Goal: Transaction & Acquisition: Purchase product/service

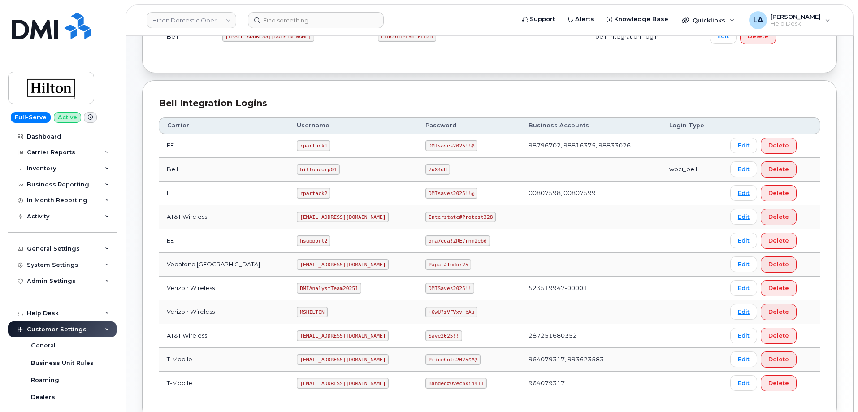
scroll to position [228, 0]
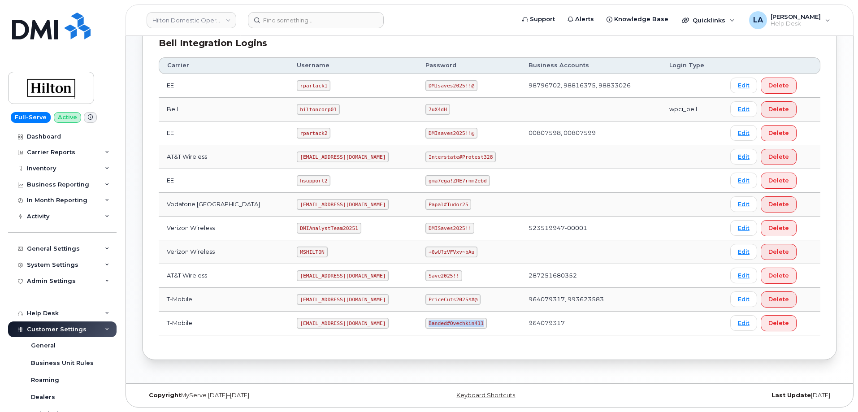
drag, startPoint x: 417, startPoint y: 320, endPoint x: 471, endPoint y: 322, distance: 53.9
click at [471, 322] on code "Banded#Ovechkin411" at bounding box center [456, 323] width 61 height 11
copy code "Banded#Ovechkin411"
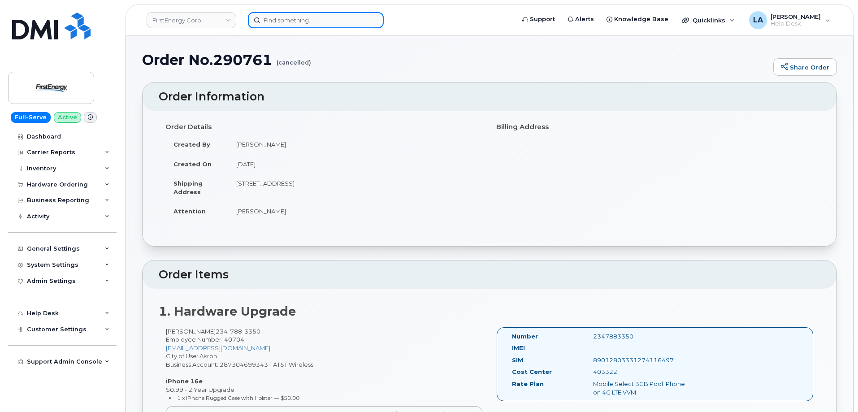
click at [305, 19] on input at bounding box center [316, 20] width 136 height 16
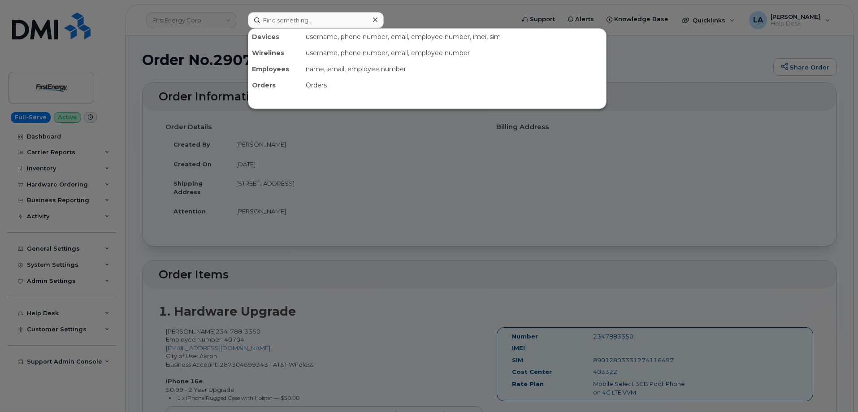
click at [512, 238] on div at bounding box center [429, 206] width 858 height 412
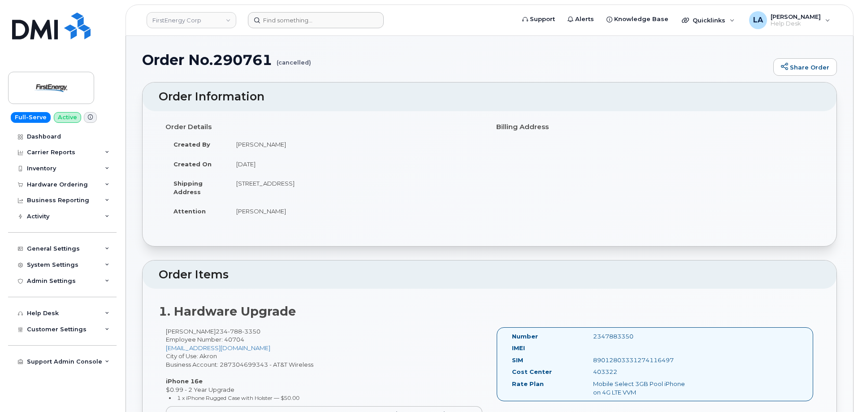
drag, startPoint x: 287, startPoint y: 329, endPoint x: 227, endPoint y: 331, distance: 61.0
click at [227, 331] on div "Thomas W Marple Jr 234 788 3350 Employee Number: 40704 tmarple@firstenergycorp.…" at bounding box center [324, 388] width 331 height 123
copy div "234 788 3350"
drag, startPoint x: 235, startPoint y: 183, endPoint x: 315, endPoint y: 187, distance: 80.0
click at [315, 187] on td "[STREET_ADDRESS]" at bounding box center [355, 188] width 255 height 28
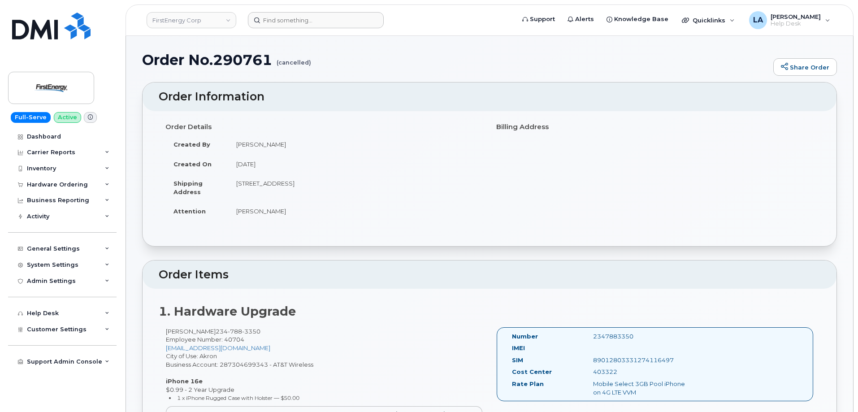
copy td "1441 Depot Rd SALEM OH"
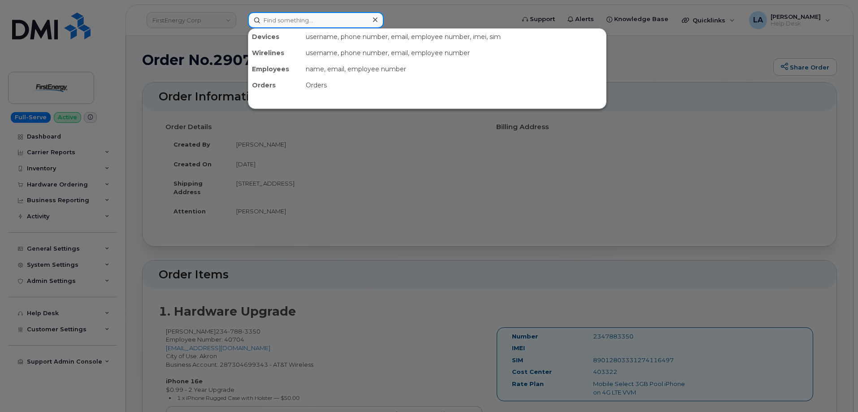
click at [310, 21] on input at bounding box center [316, 20] width 136 height 16
paste input "2347883350"
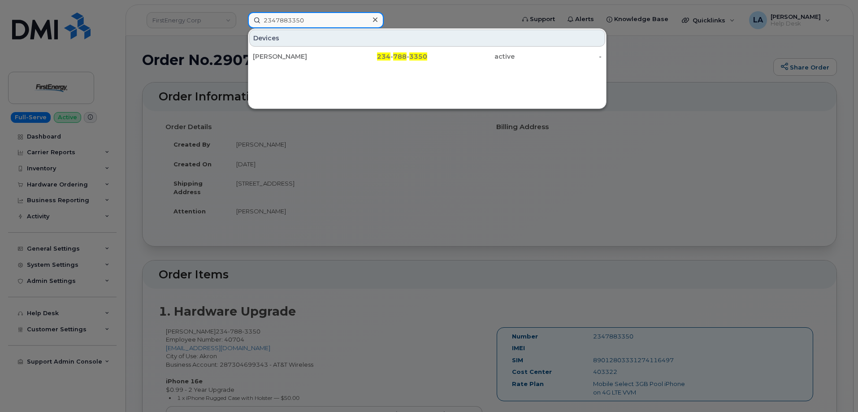
type input "2347883350"
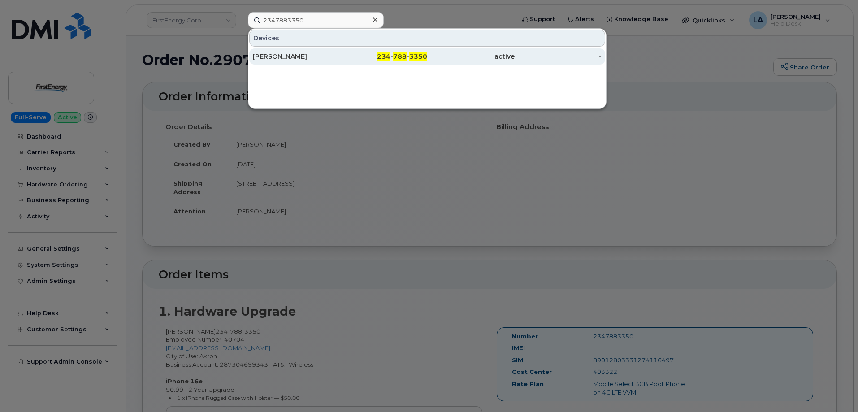
click at [389, 53] on span "234" at bounding box center [383, 56] width 13 height 8
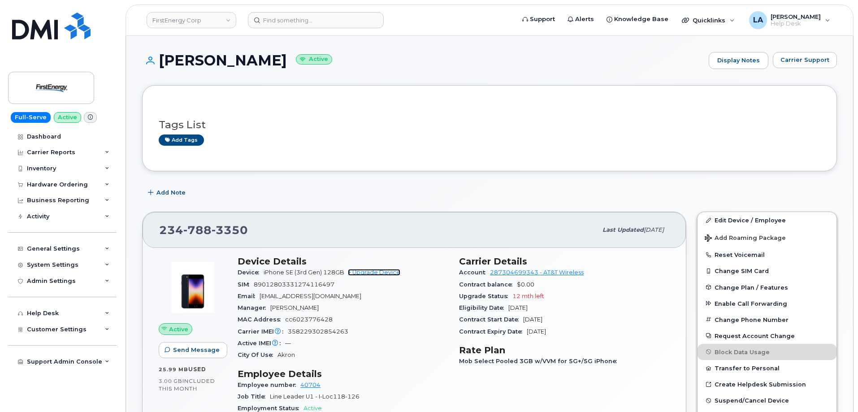
click at [383, 271] on link "+ Upgrade Device" at bounding box center [374, 272] width 52 height 7
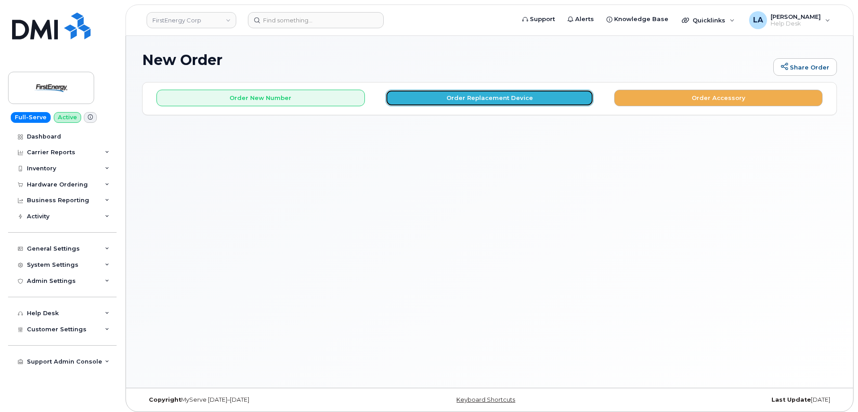
click at [440, 100] on button "Order Replacement Device" at bounding box center [490, 98] width 209 height 17
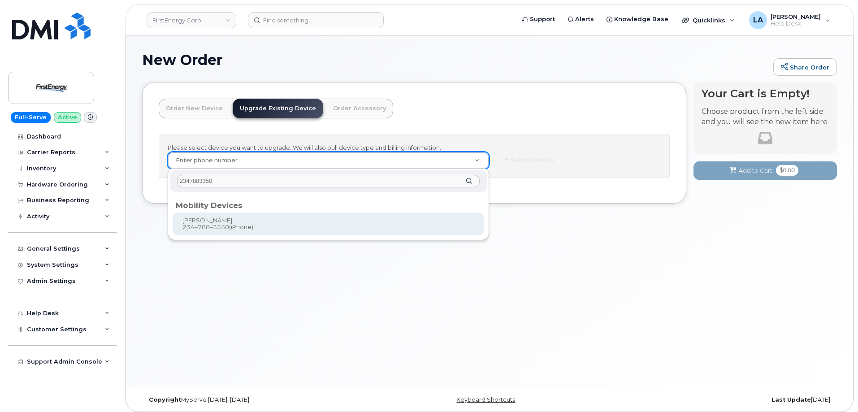
type input "2347883350"
type input "828303"
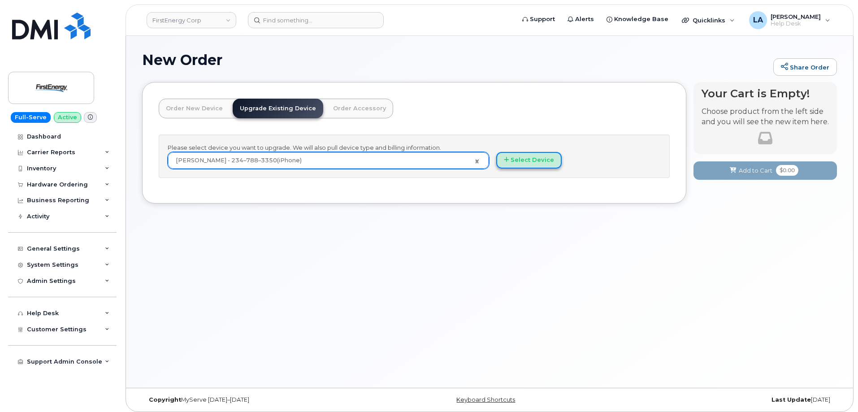
click at [531, 161] on button "Select Device" at bounding box center [529, 160] width 65 height 17
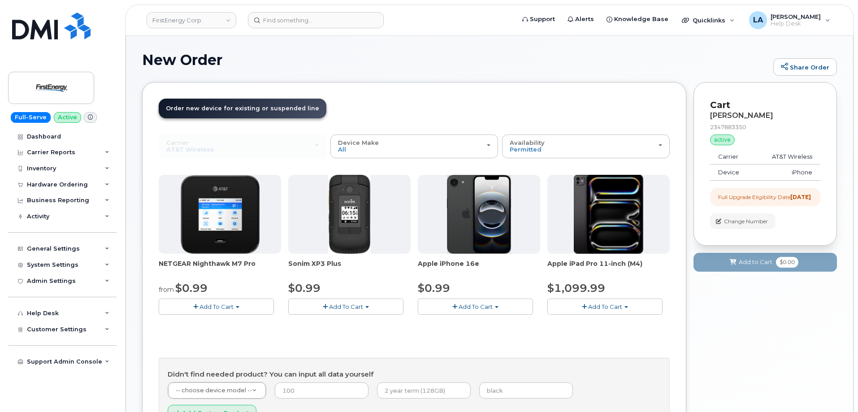
click at [467, 308] on span "Add To Cart" at bounding box center [476, 306] width 34 height 7
click at [451, 323] on link "$0.99 - 2 Year Upgrade" at bounding box center [463, 323] width 87 height 11
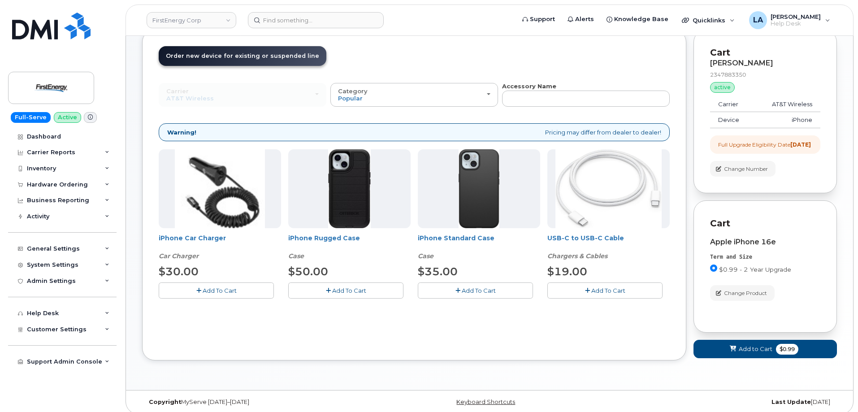
scroll to position [67, 0]
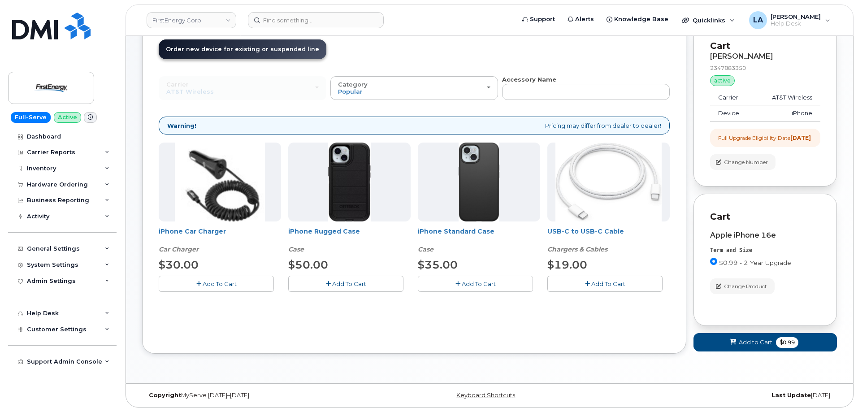
click at [599, 280] on span "Add To Cart" at bounding box center [609, 283] width 34 height 7
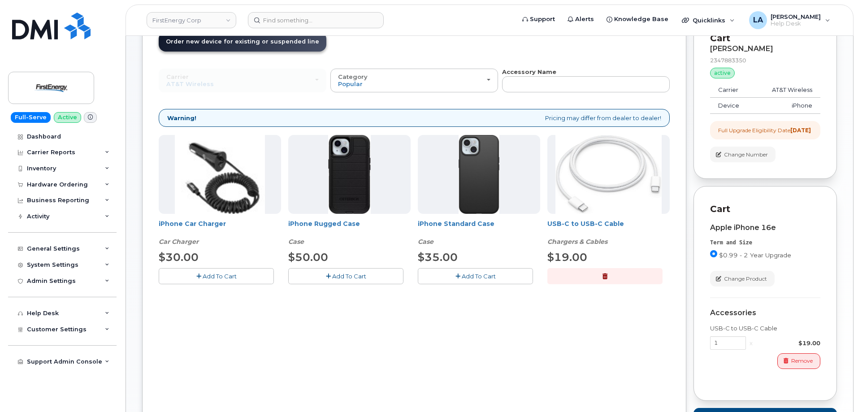
click at [217, 279] on span "Add To Cart" at bounding box center [220, 276] width 34 height 7
drag, startPoint x: 857, startPoint y: 140, endPoint x: 860, endPoint y: 161, distance: 20.4
click at [858, 161] on html "FirstEnergy Corp Support Alerts Knowledge Base Quicklinks Suspend / Cancel Devi…" at bounding box center [429, 235] width 858 height 605
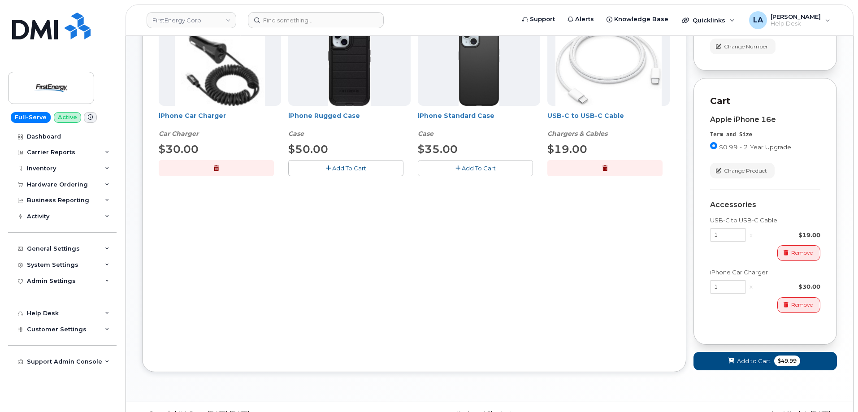
scroll to position [178, 0]
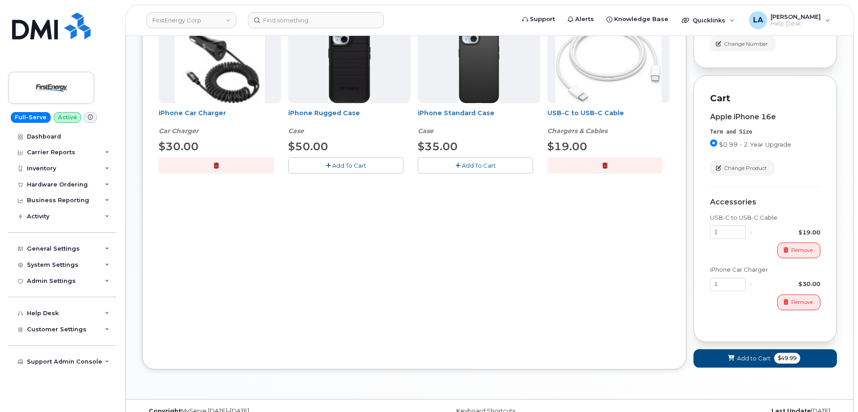
click at [464, 170] on button "Add To Cart" at bounding box center [475, 165] width 115 height 16
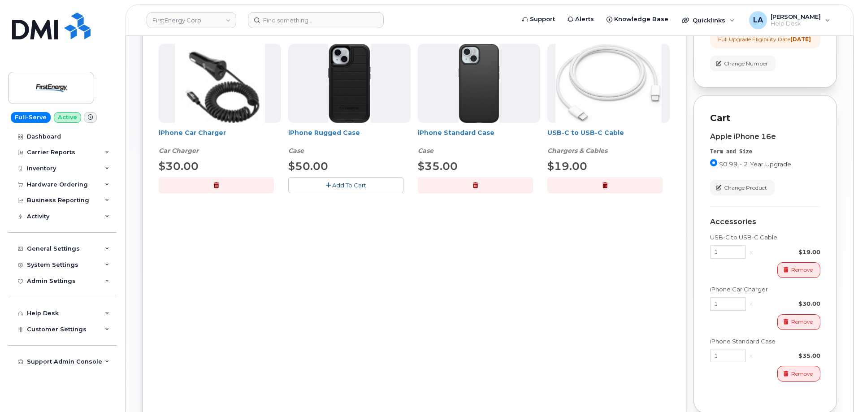
scroll to position [162, 0]
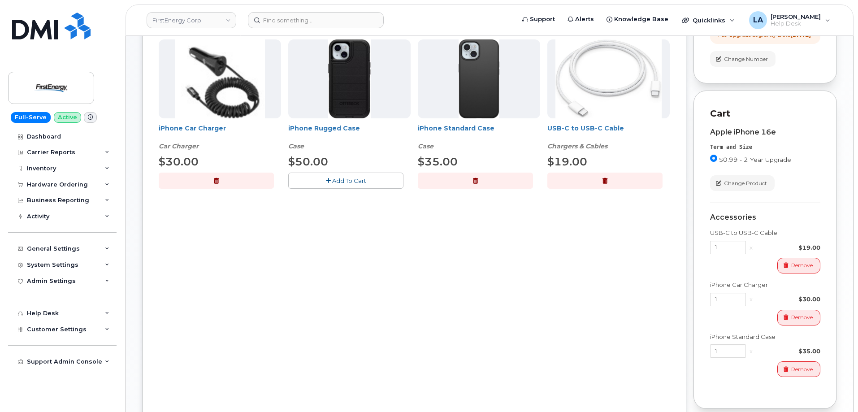
click at [624, 300] on div "Order New Device Upgrade Existing Device Order Accessory Order new device and n…" at bounding box center [414, 178] width 545 height 517
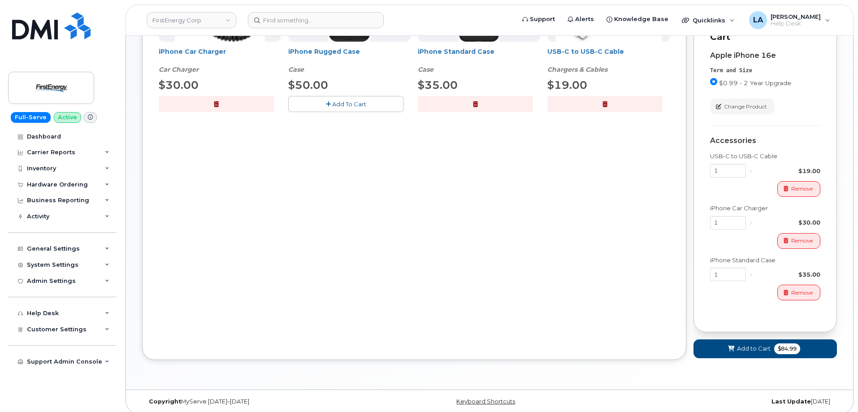
scroll to position [253, 0]
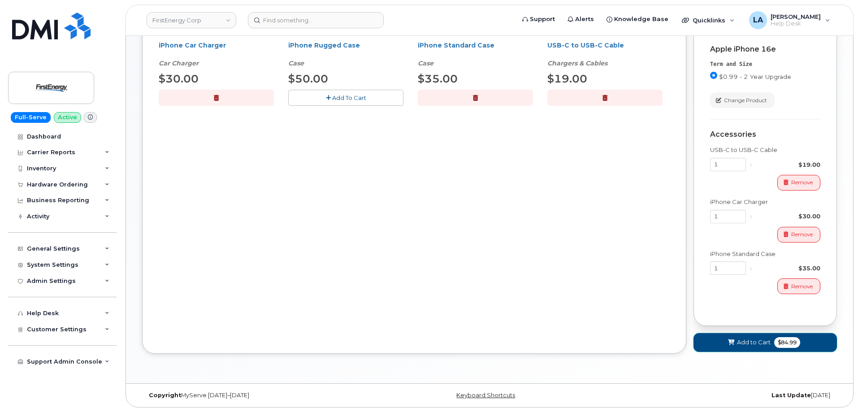
click at [755, 341] on span "Add to Cart" at bounding box center [754, 342] width 34 height 9
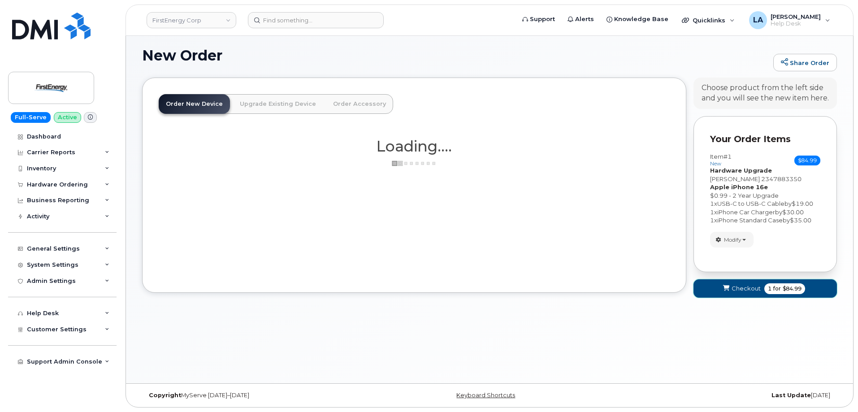
click at [748, 289] on span "Checkout" at bounding box center [746, 288] width 29 height 9
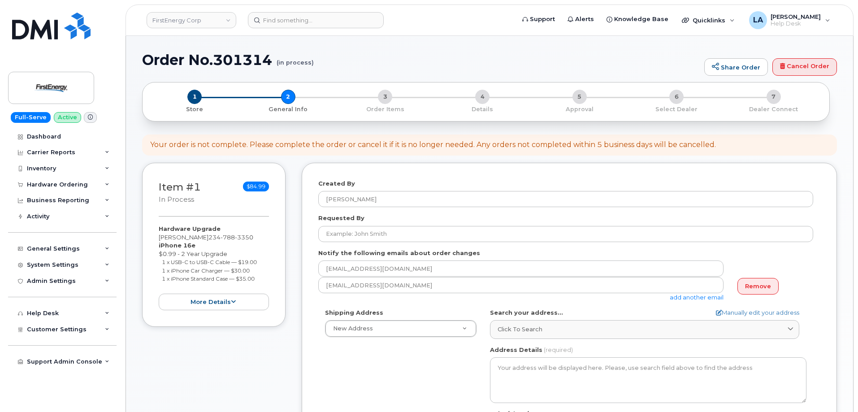
select select
click at [745, 286] on link "Remove" at bounding box center [758, 286] width 41 height 17
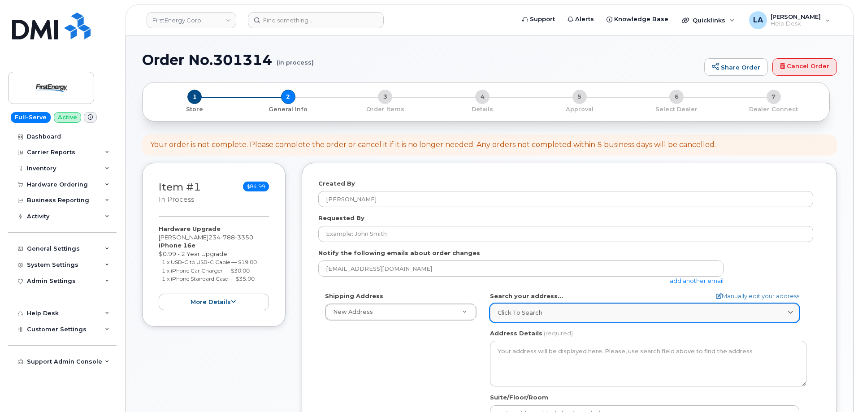
click at [566, 312] on div "Click to search" at bounding box center [645, 313] width 294 height 9
paste input "[STREET_ADDRESS]"
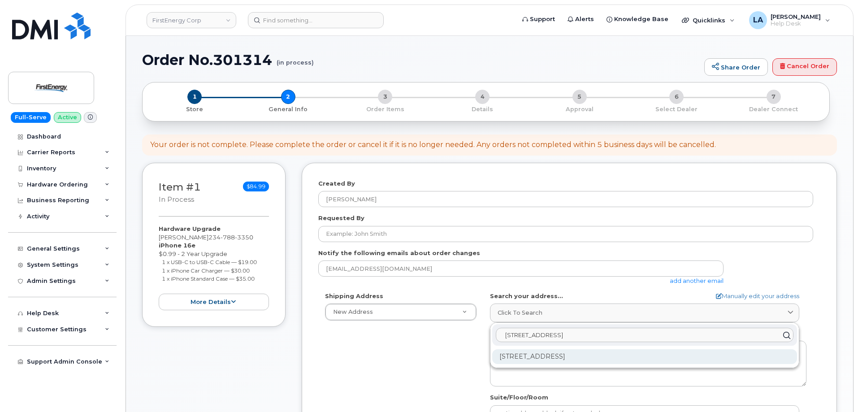
type input "[STREET_ADDRESS]"
click at [595, 354] on div "[STREET_ADDRESS]" at bounding box center [644, 356] width 305 height 15
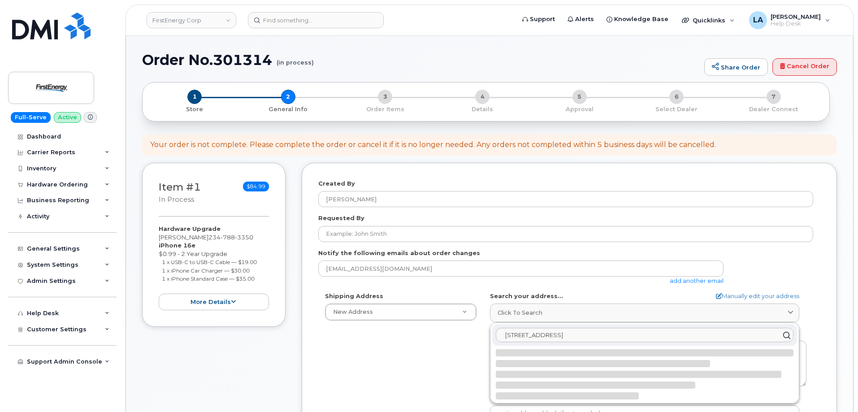
select select
type textarea "[STREET_ADDRESS]"
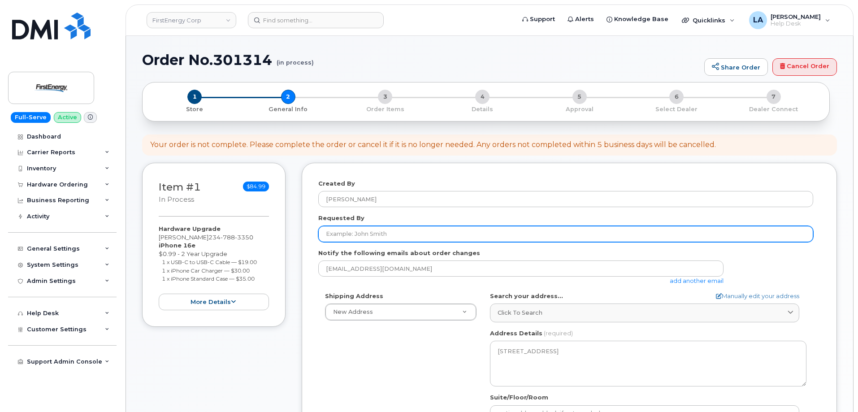
click at [410, 232] on input "Requested By" at bounding box center [565, 234] width 495 height 16
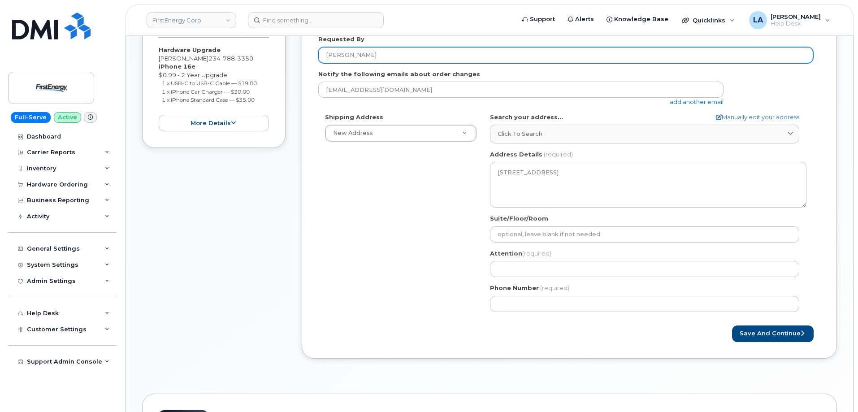
scroll to position [188, 0]
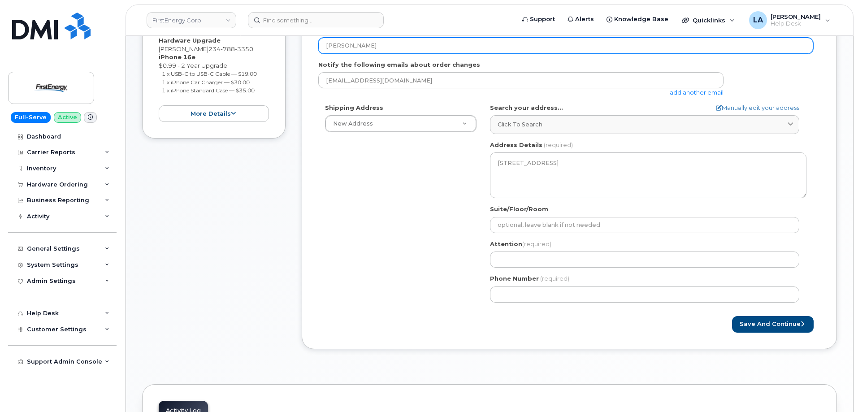
drag, startPoint x: 352, startPoint y: 45, endPoint x: 302, endPoint y: 45, distance: 49.8
click at [302, 45] on div "Created By [PERSON_NAME] Requested By [PERSON_NAME] Notify the following emails…" at bounding box center [570, 161] width 536 height 375
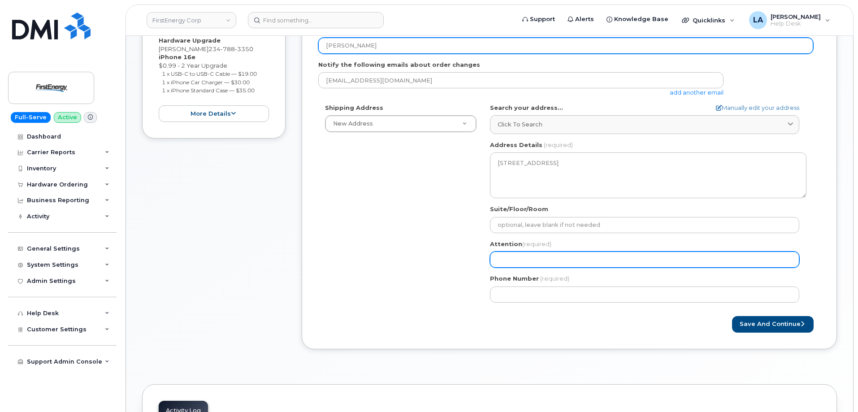
type input "[PERSON_NAME]"
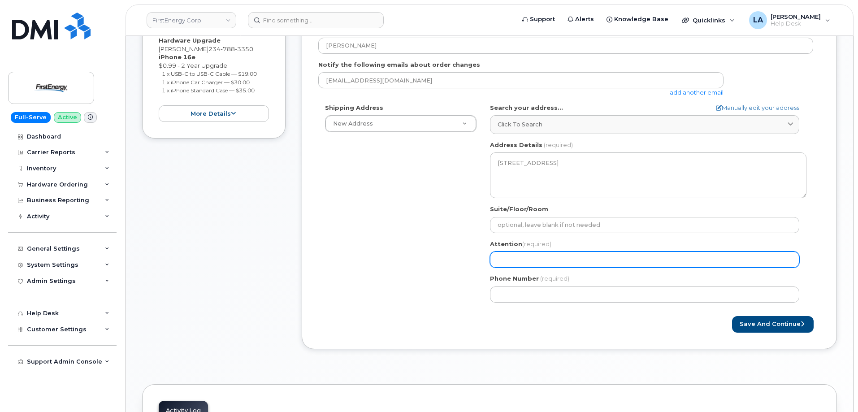
click at [532, 257] on input "Attention (required)" at bounding box center [644, 260] width 309 height 16
paste input "[PERSON_NAME]"
select select
type input "[PERSON_NAME]"
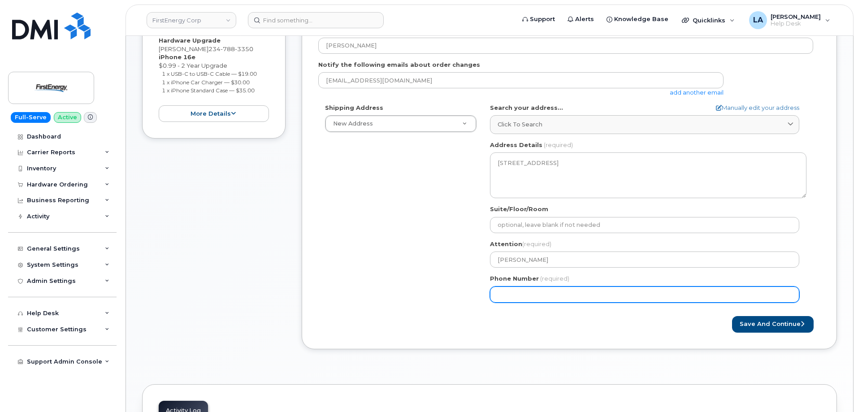
click at [560, 293] on input "Phone Number" at bounding box center [644, 295] width 309 height 16
click at [586, 295] on input "Phone Number" at bounding box center [644, 295] width 309 height 16
paste input "3304290115"
select select
type input "3304290115"
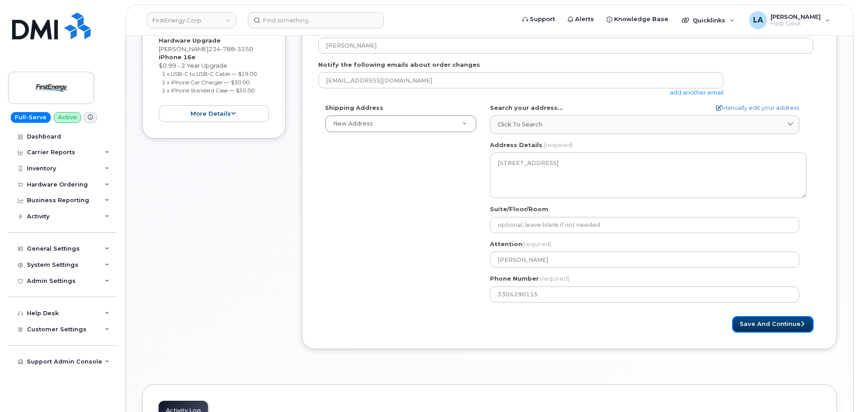
drag, startPoint x: 767, startPoint y: 328, endPoint x: 623, endPoint y: 321, distance: 143.3
click at [767, 328] on button "Save and Continue" at bounding box center [773, 324] width 82 height 17
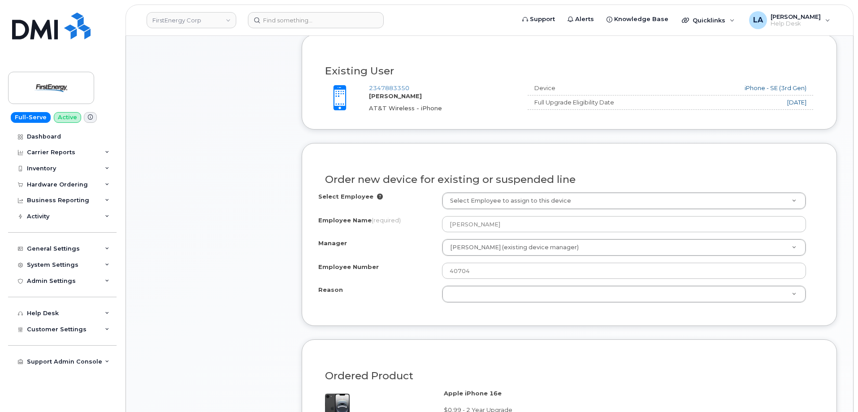
scroll to position [361, 0]
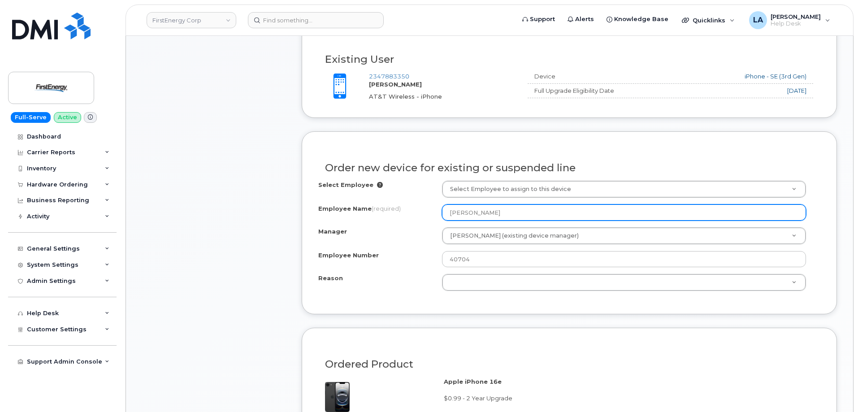
drag, startPoint x: 518, startPoint y: 213, endPoint x: 412, endPoint y: 208, distance: 106.0
click at [413, 211] on div "Employee Name (required) [PERSON_NAME]" at bounding box center [569, 213] width 502 height 16
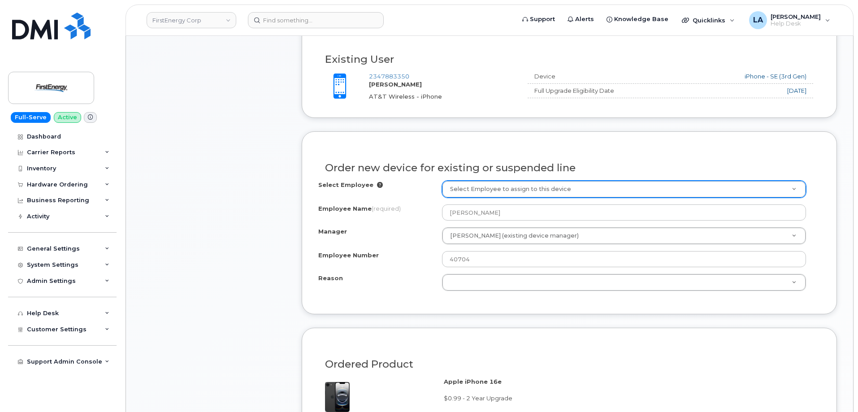
paste input "[PERSON_NAME]"
type input "[PERSON_NAME]"
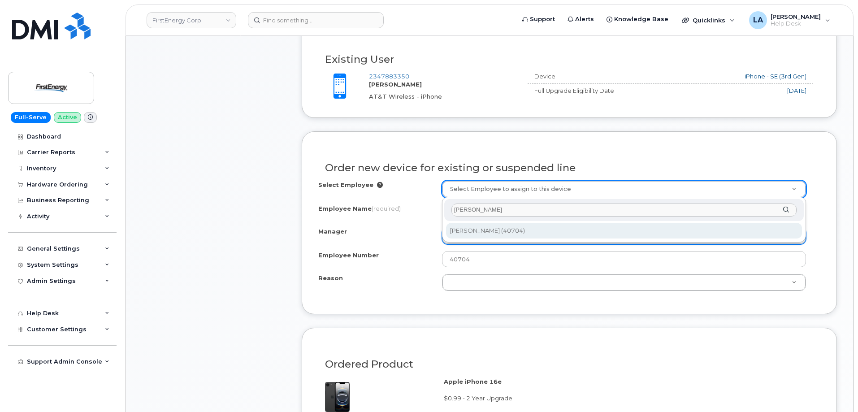
type input "[PERSON_NAME]"
type input "2077833"
select select "2065214"
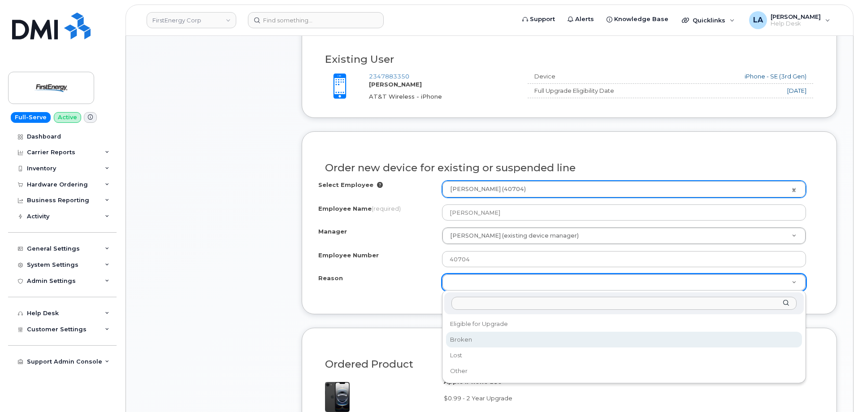
select select "broken"
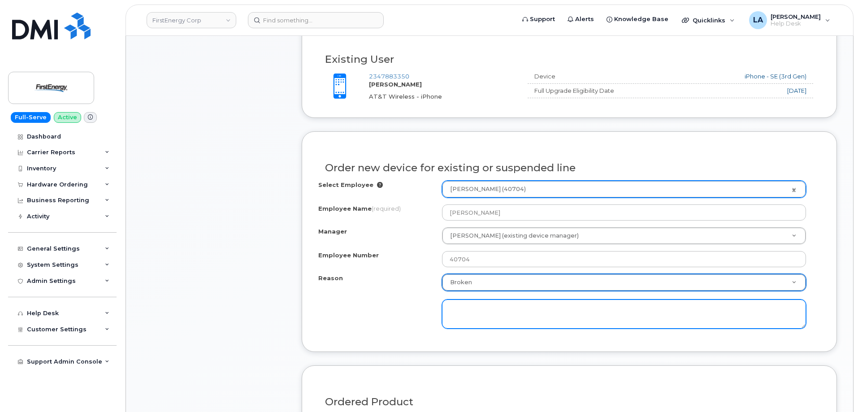
drag, startPoint x: 492, startPoint y: 312, endPoint x: 502, endPoint y: 311, distance: 10.0
click at [502, 311] on textarea at bounding box center [624, 315] width 364 height 30
type textarea "screen is shattered."
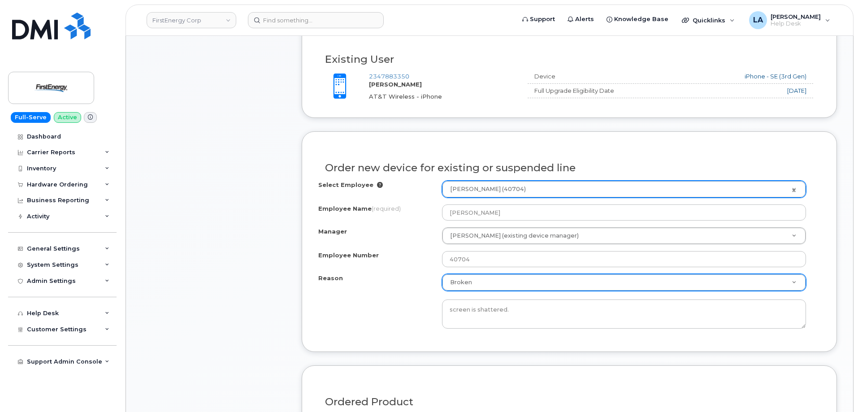
click at [747, 149] on div "Order new device for existing or suspended line" at bounding box center [569, 164] width 502 height 33
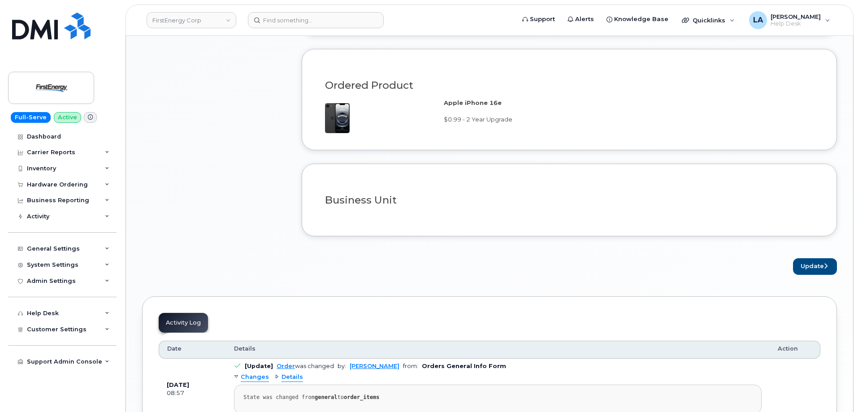
scroll to position [721, 0]
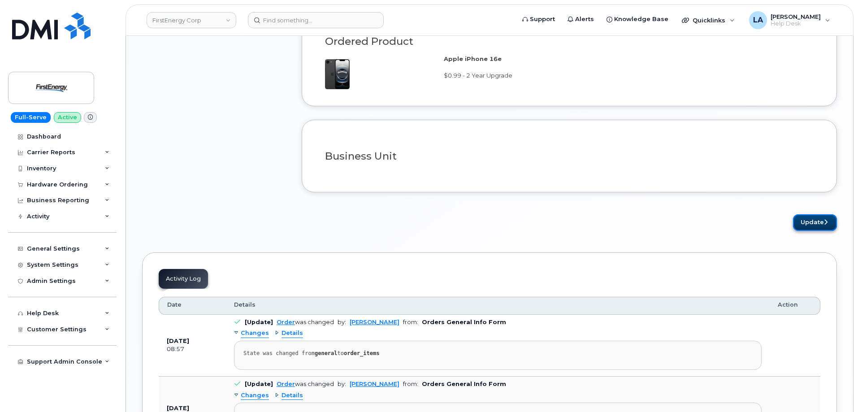
click at [823, 216] on button "Update" at bounding box center [815, 222] width 44 height 17
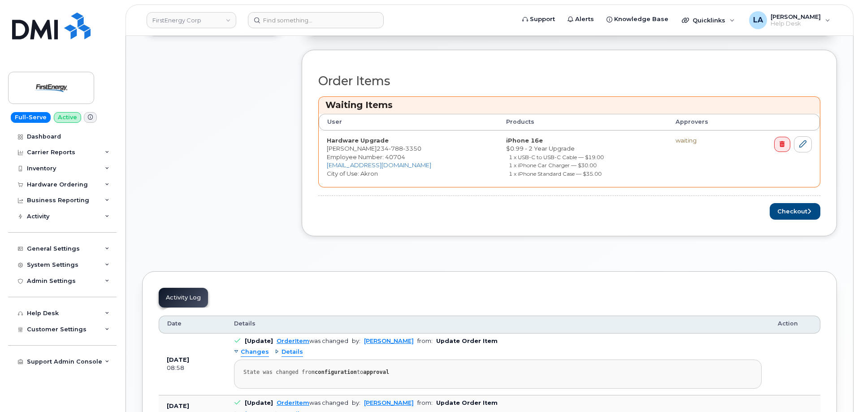
scroll to position [361, 0]
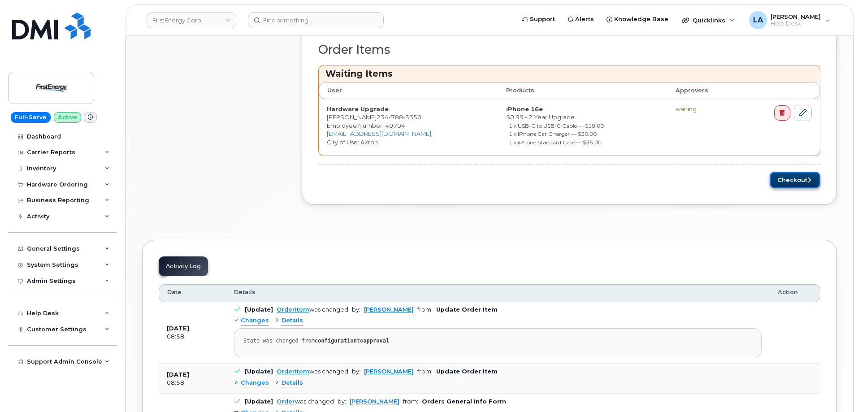
click at [800, 179] on button "Checkout" at bounding box center [795, 180] width 51 height 17
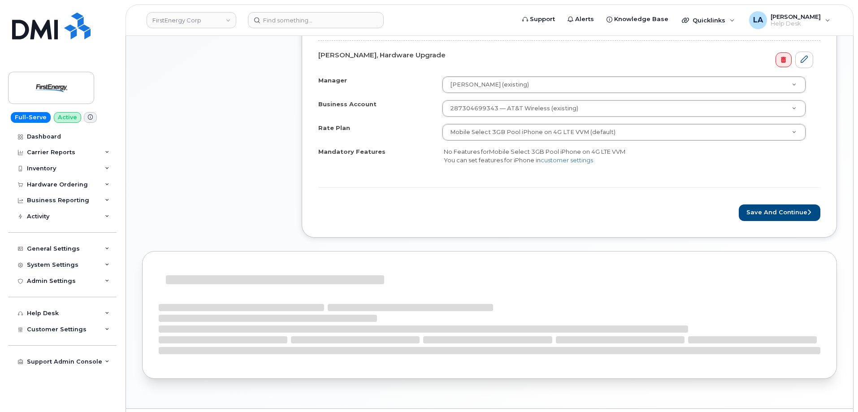
scroll to position [344, 0]
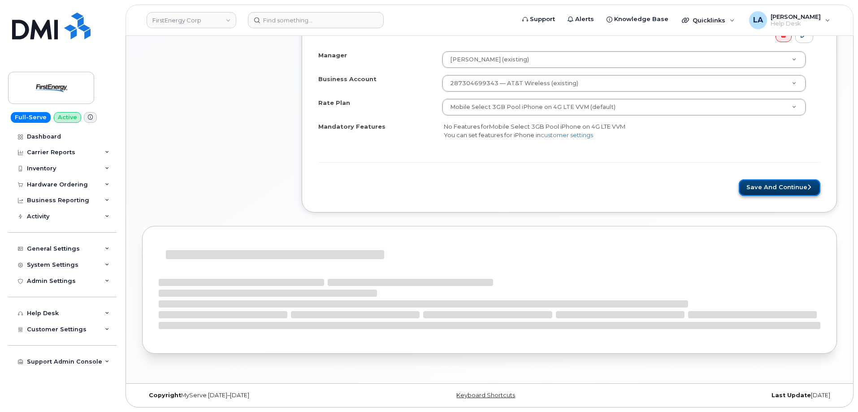
click at [785, 187] on button "Save and Continue" at bounding box center [780, 187] width 82 height 17
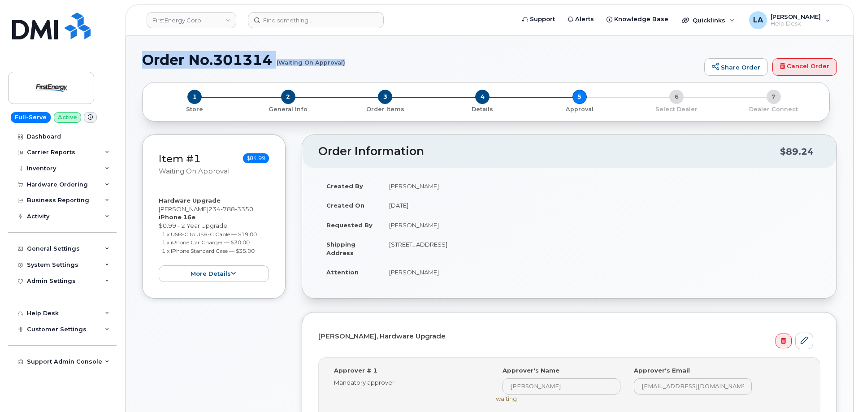
drag, startPoint x: 142, startPoint y: 58, endPoint x: 357, endPoint y: 71, distance: 215.2
click at [357, 71] on div "Order No.301314 (Waiting On Approval) Share Order Cancel Order" at bounding box center [489, 67] width 695 height 30
copy h1 "Order No.301314 (Waiting On Approval)"
